Goal: Navigation & Orientation: Go to known website

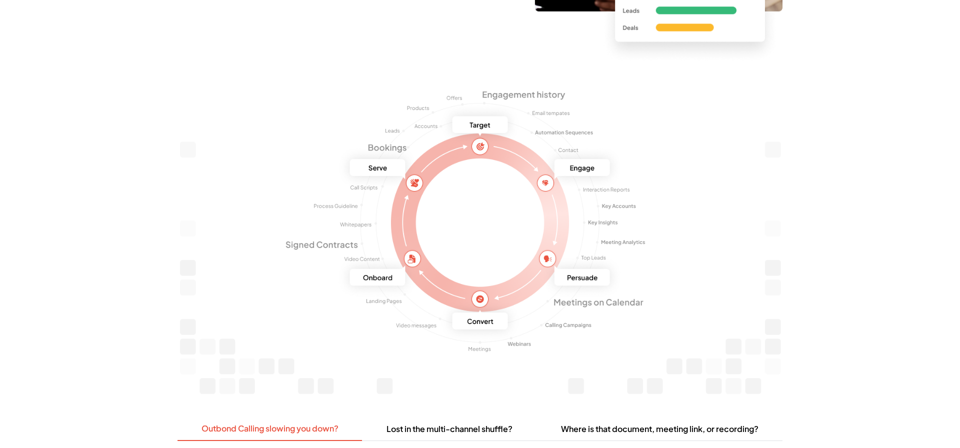
scroll to position [1017, 0]
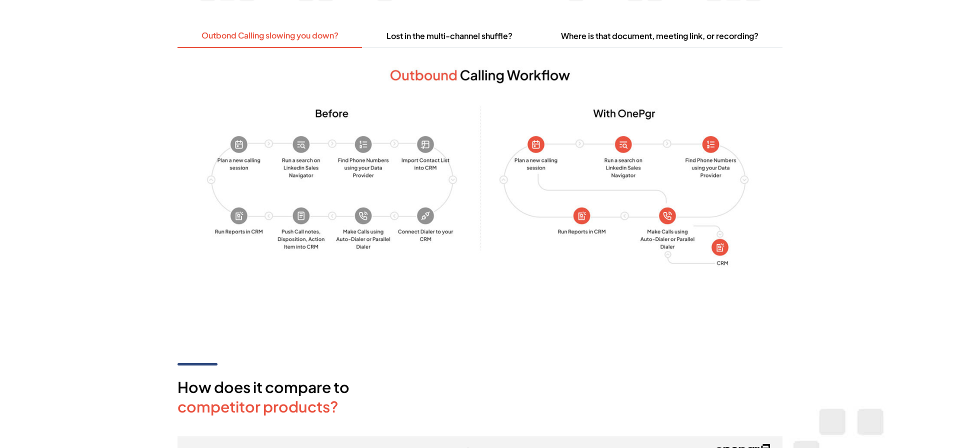
scroll to position [1396, 0]
